Goal: Information Seeking & Learning: Learn about a topic

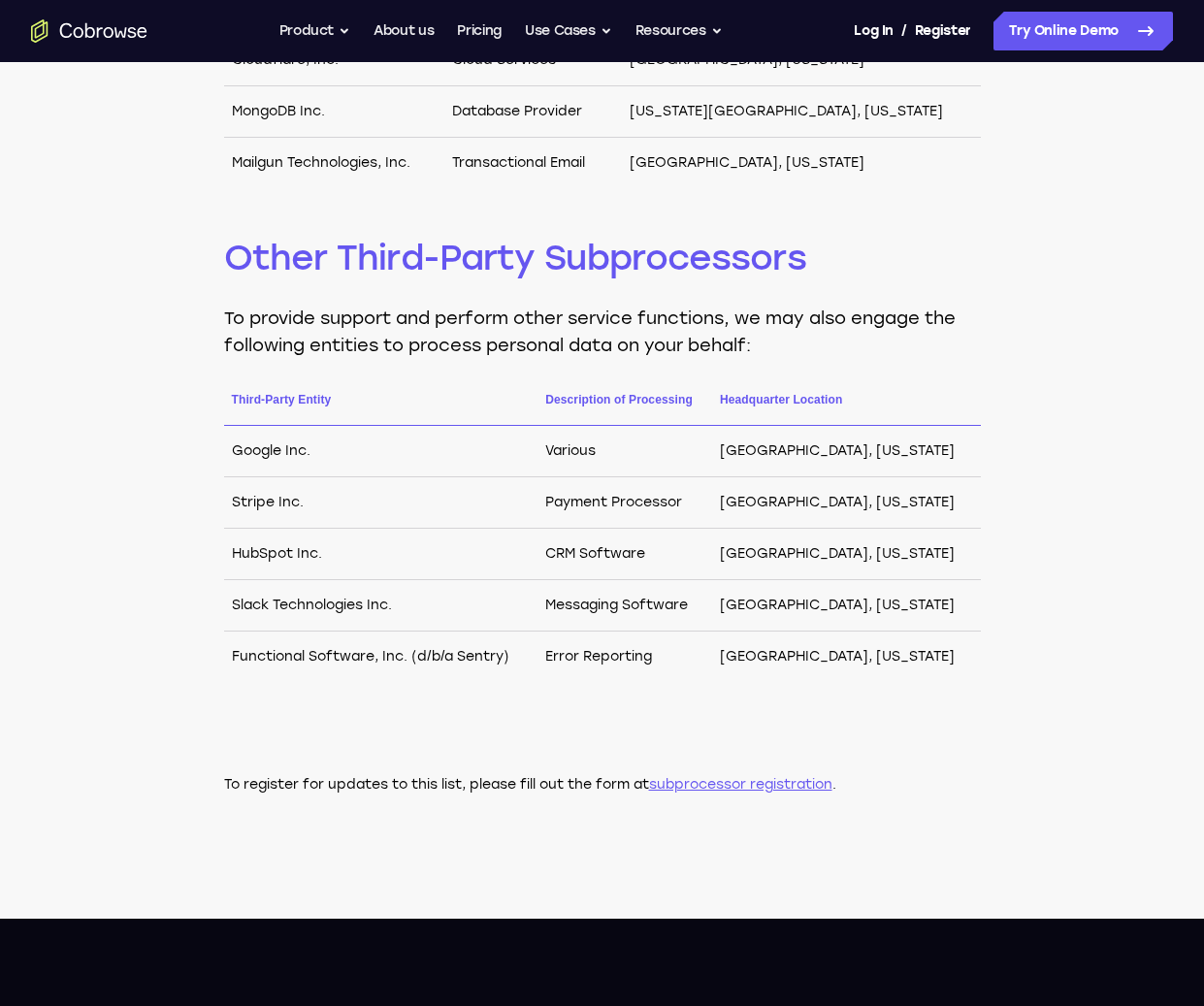
scroll to position [854, 0]
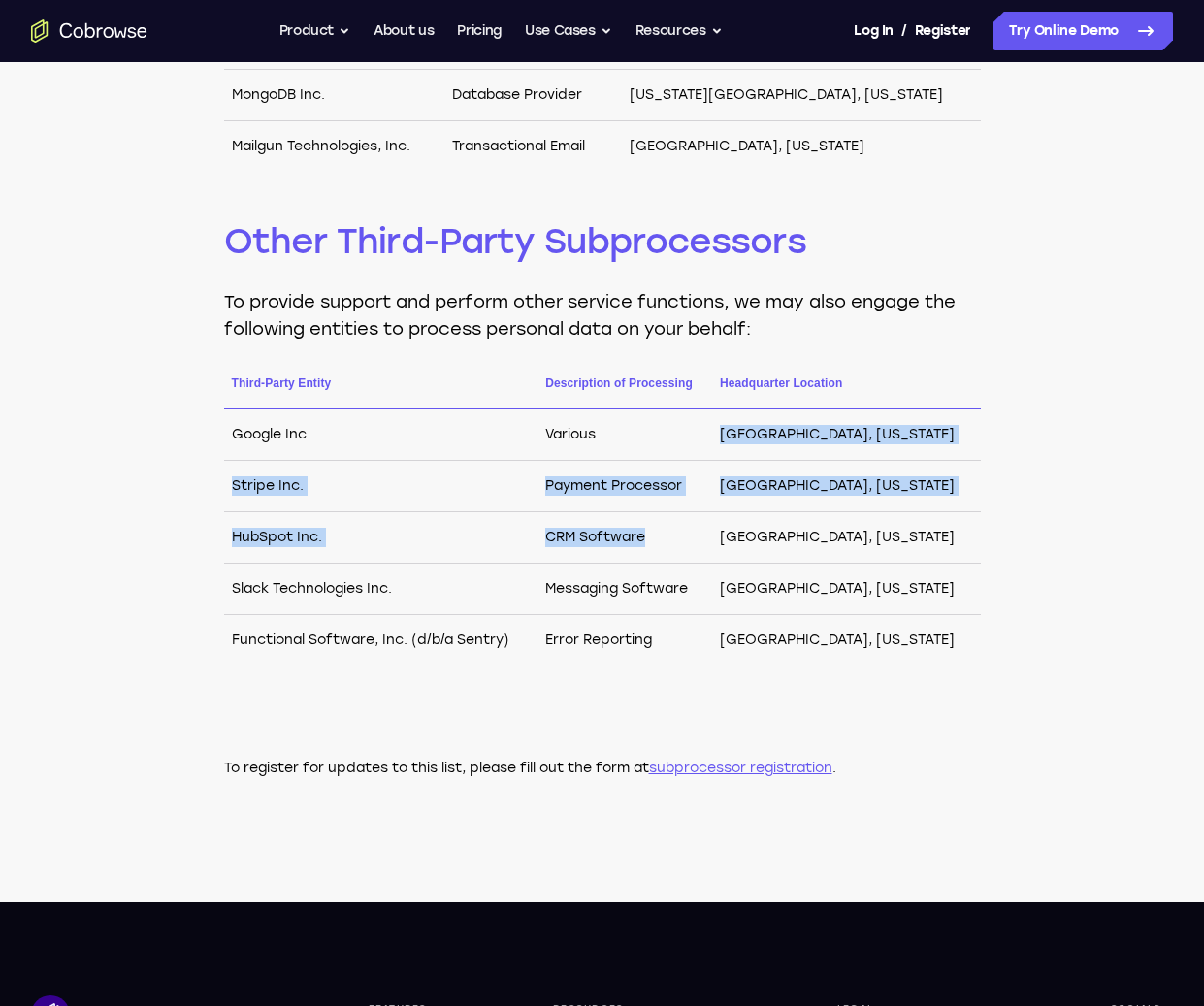
drag, startPoint x: 637, startPoint y: 428, endPoint x: 670, endPoint y: 558, distance: 134.1
click at [670, 558] on tbody "Google Inc. Various Mountain View, California Stripe Inc. Payment Processor San…" at bounding box center [603, 538] width 757 height 257
click at [670, 558] on td "CRM Software" at bounding box center [624, 538] width 175 height 52
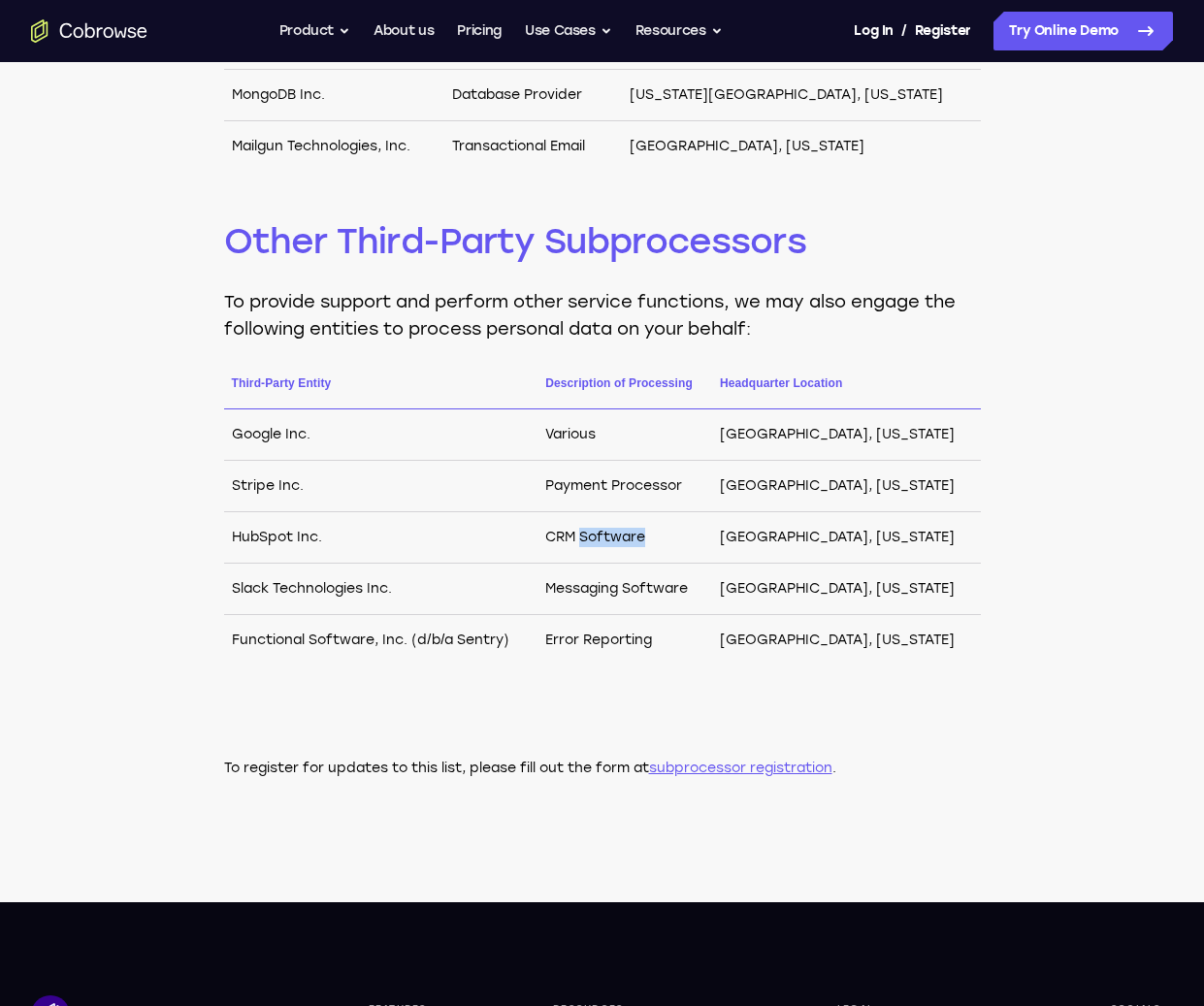
drag, startPoint x: 670, startPoint y: 558, endPoint x: 641, endPoint y: 510, distance: 56.1
click at [643, 512] on td "CRM Software" at bounding box center [624, 538] width 175 height 52
click at [641, 509] on td "Payment Processor" at bounding box center [624, 487] width 175 height 52
click at [731, 774] on link "subprocessor registration" at bounding box center [741, 767] width 184 height 17
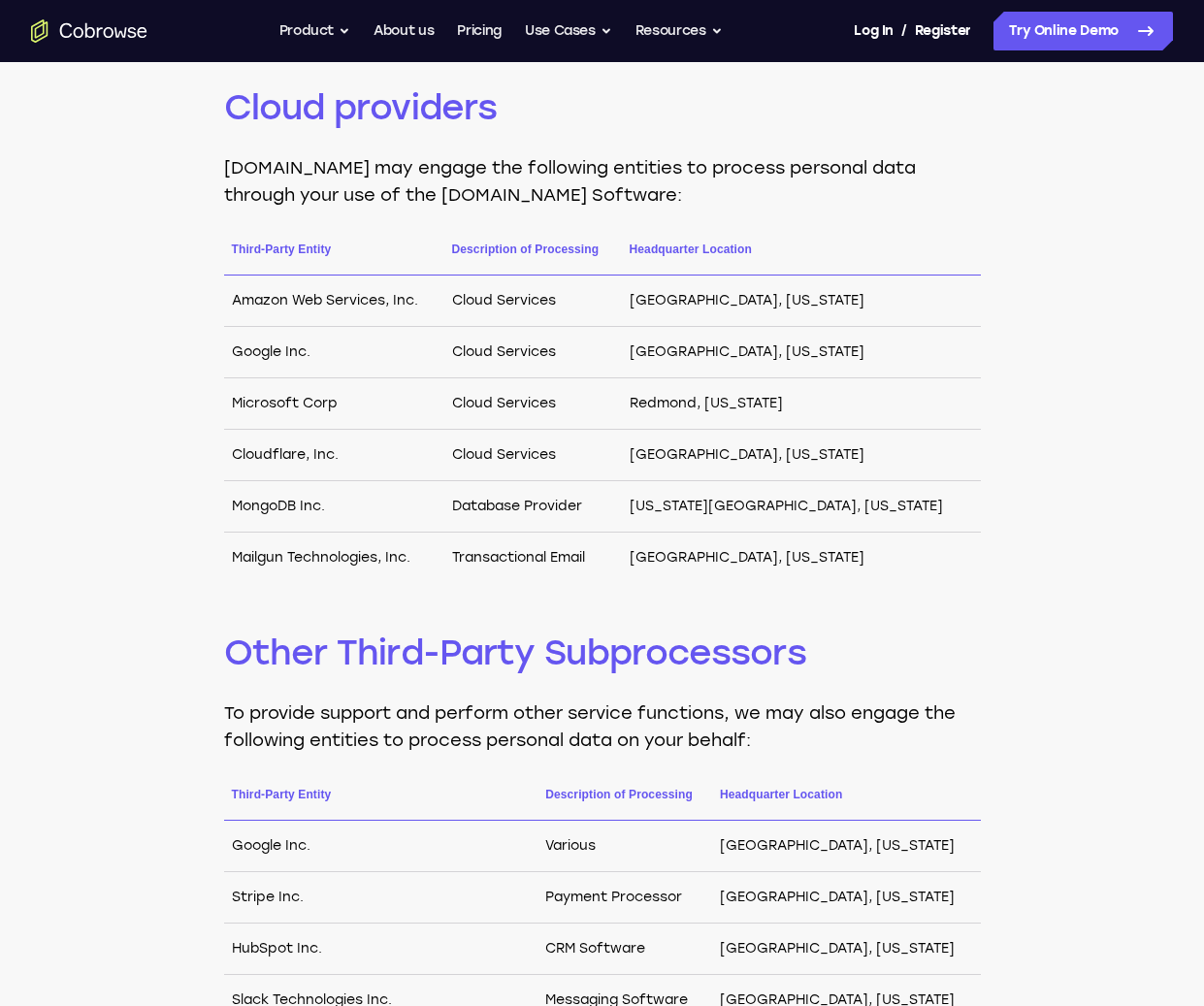
scroll to position [0, 0]
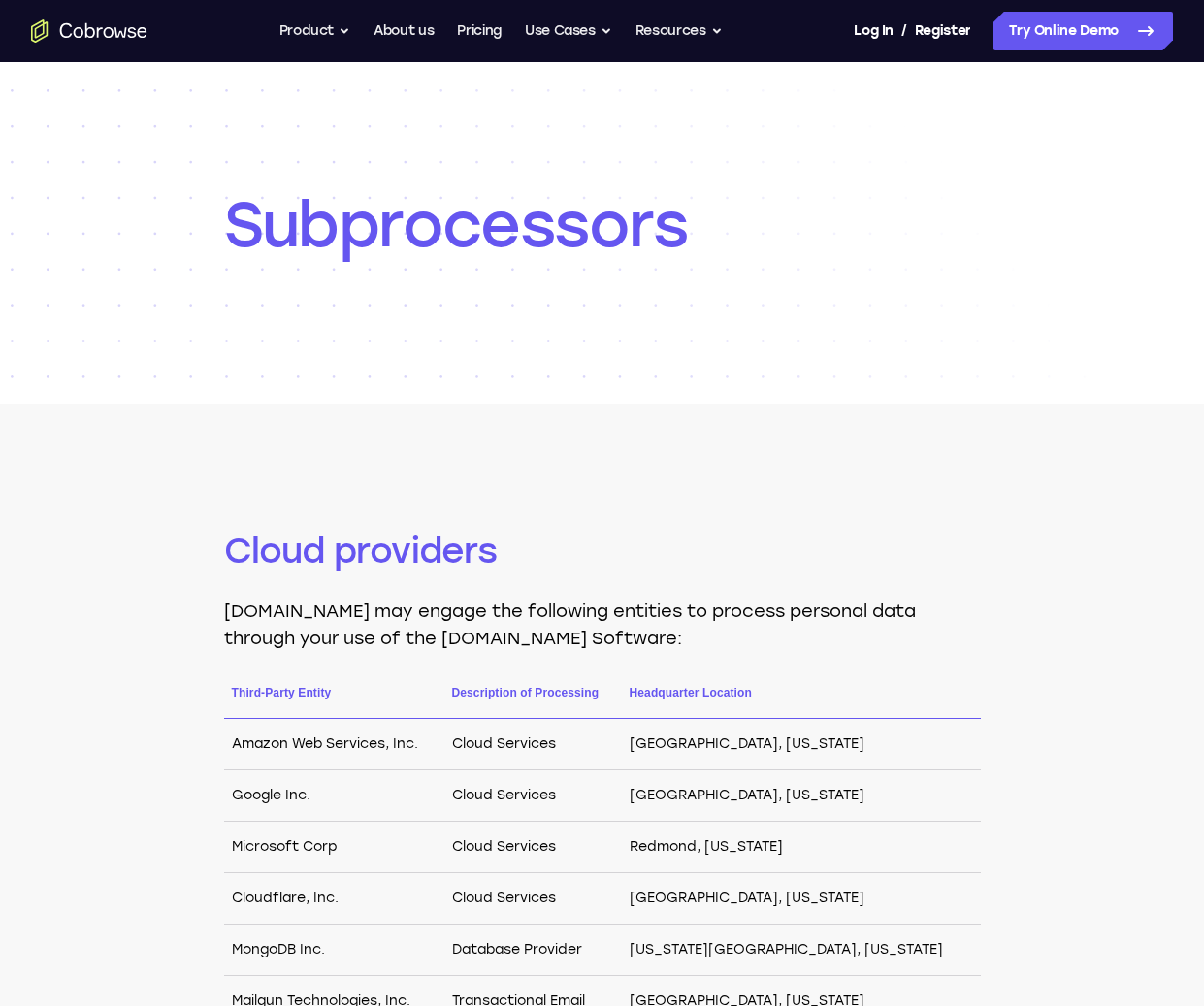
click at [623, 275] on div "Subprocessors" at bounding box center [603, 233] width 757 height 341
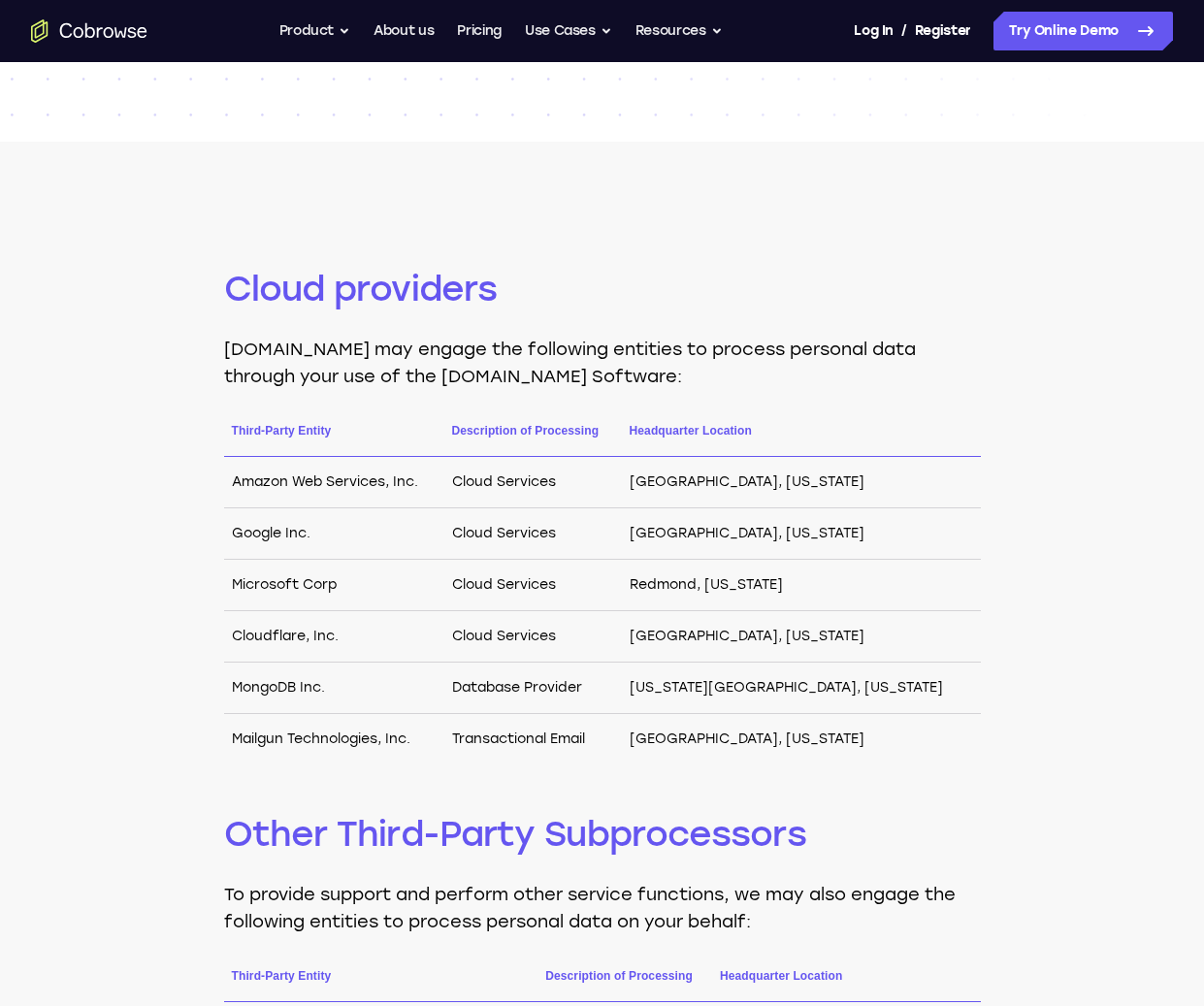
scroll to position [256, 0]
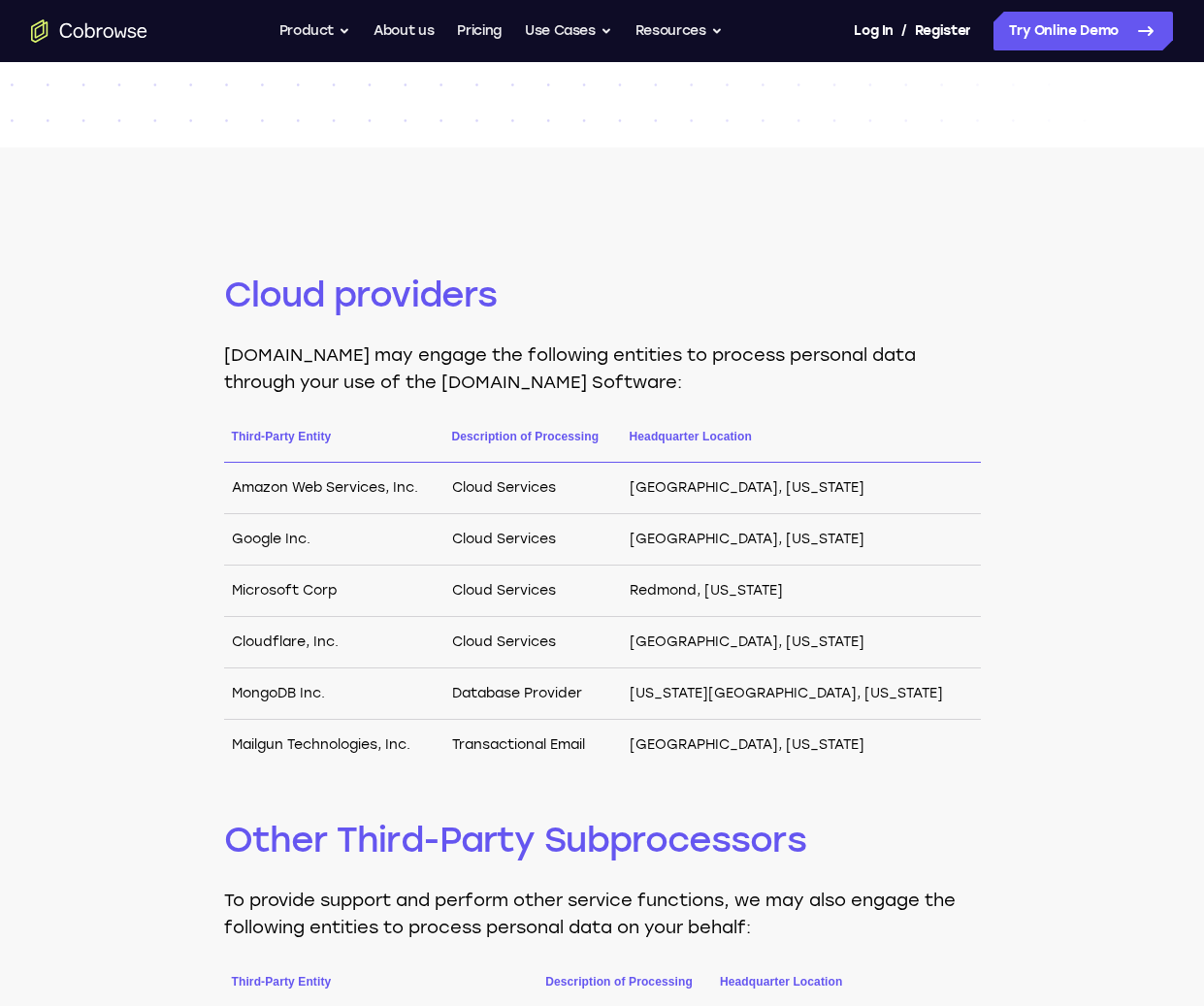
click at [787, 433] on th "Headquarter Location" at bounding box center [802, 445] width 359 height 36
click at [787, 434] on th "Headquarter Location" at bounding box center [802, 445] width 359 height 36
drag, startPoint x: 788, startPoint y: 435, endPoint x: 775, endPoint y: 433, distance: 13.2
click at [788, 435] on th "Headquarter Location" at bounding box center [802, 445] width 359 height 36
click at [617, 420] on div "Cloud providers Cobrowse.io may engage the following entities to process person…" at bounding box center [603, 823] width 757 height 1105
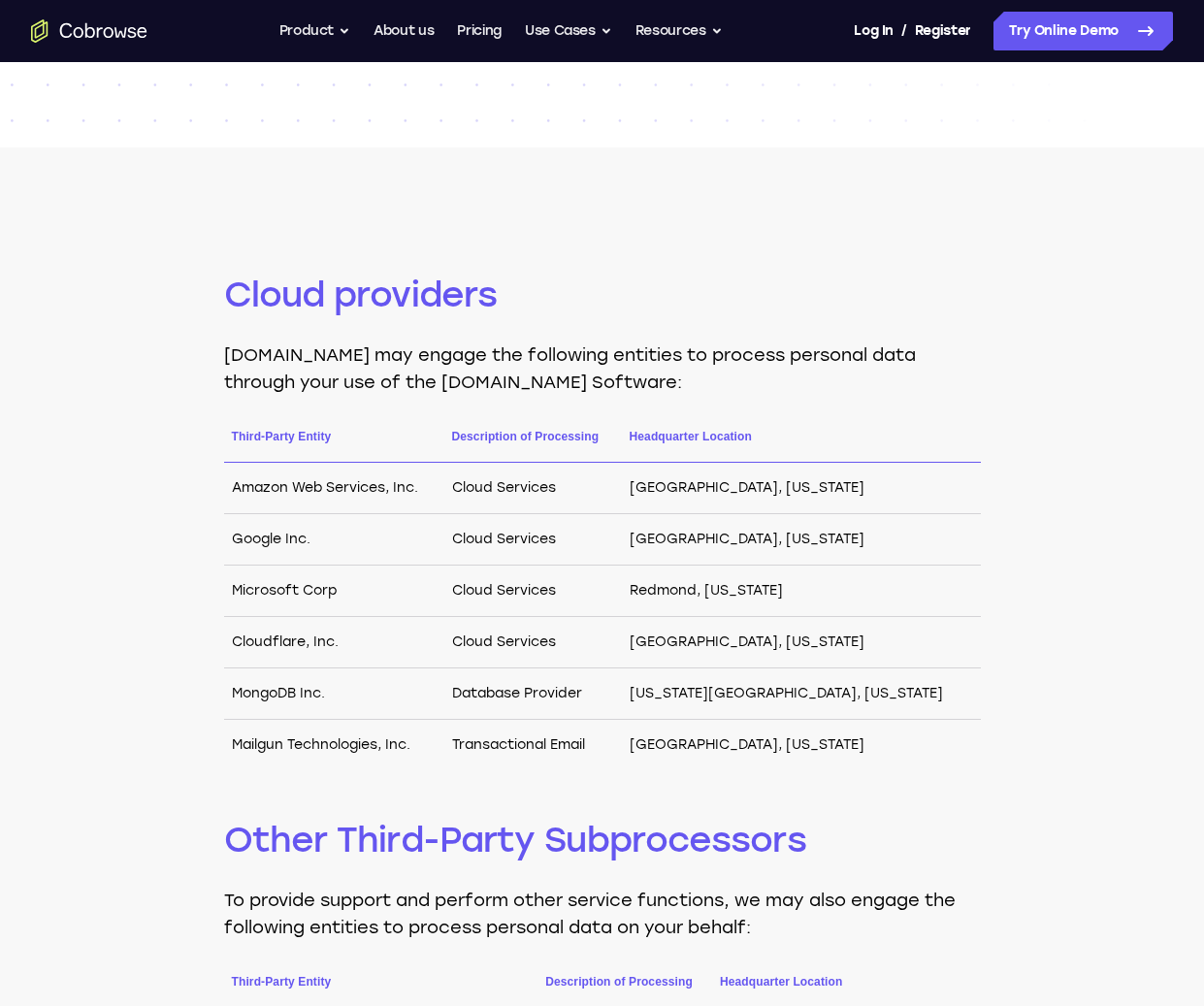
click at [620, 428] on th "Description of Processing" at bounding box center [533, 445] width 178 height 36
click at [620, 429] on th "Description of Processing" at bounding box center [533, 445] width 178 height 36
click at [621, 429] on th "Description of Processing" at bounding box center [533, 445] width 178 height 36
click at [613, 433] on th "Description of Processing" at bounding box center [533, 445] width 178 height 36
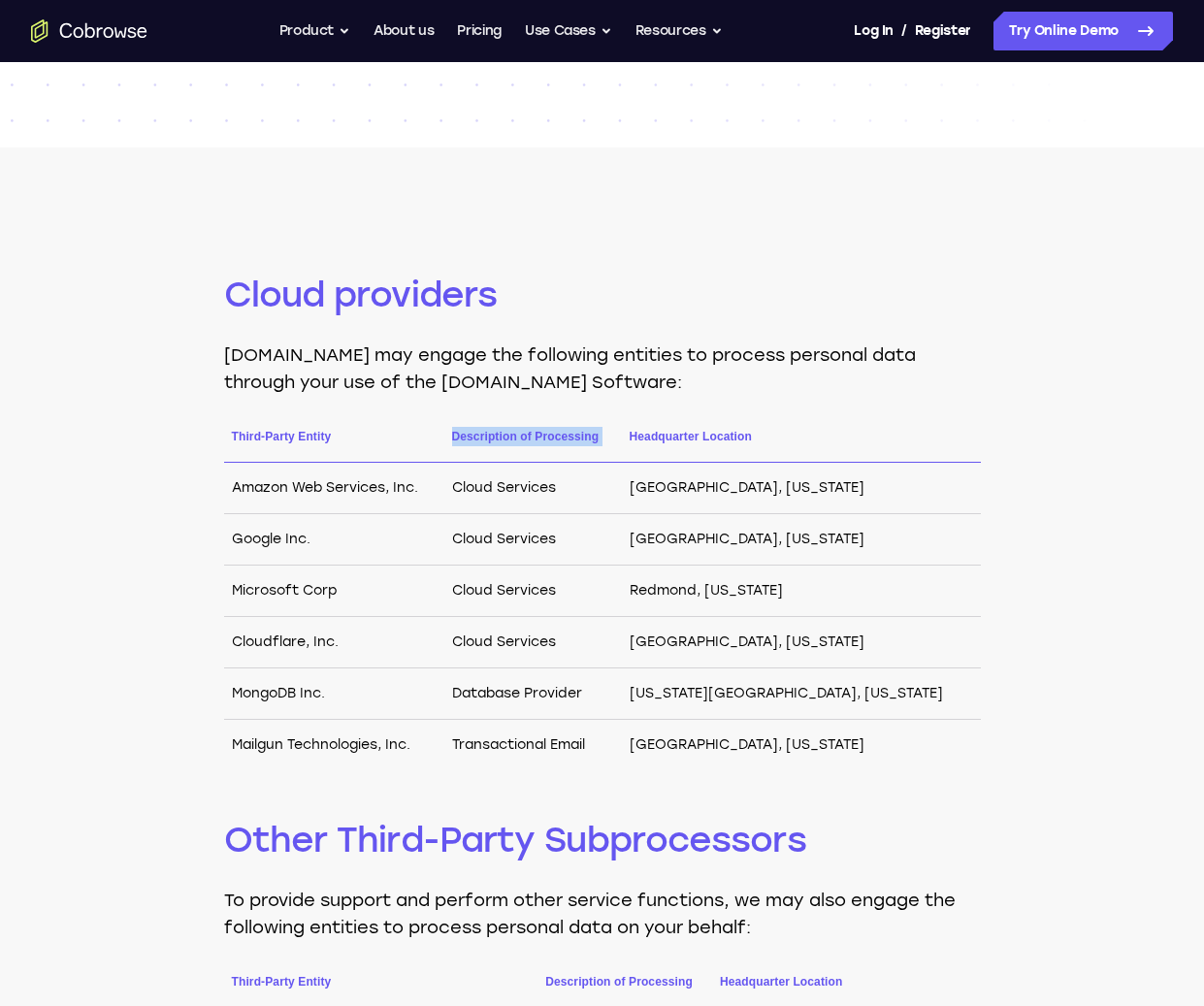
click at [614, 433] on th "Description of Processing" at bounding box center [533, 445] width 178 height 36
drag, startPoint x: 652, startPoint y: 431, endPoint x: 1175, endPoint y: 514, distance: 529.5
click at [780, 460] on tr "Third-Party Entity Description of Processing Headquarter Location" at bounding box center [603, 445] width 757 height 36
